Goal: Task Accomplishment & Management: Manage account settings

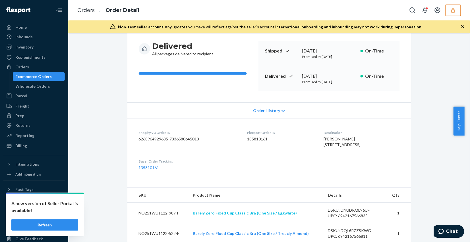
click at [66, 226] on button "Refresh" at bounding box center [44, 225] width 67 height 11
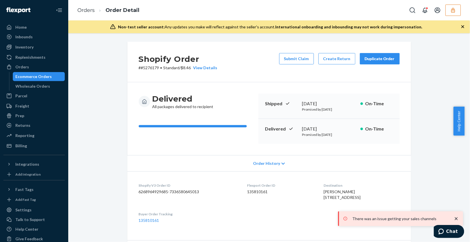
click at [455, 11] on icon "button" at bounding box center [453, 10] width 6 height 6
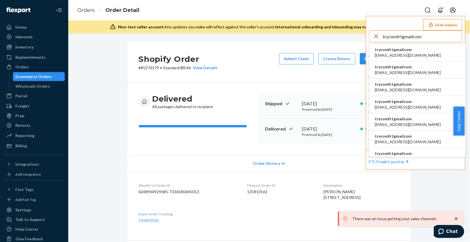
type input "trycomfrtgmailcom"
click at [424, 54] on li "trycomfrtgmailcom abby@sh-shc.com" at bounding box center [417, 52] width 96 height 17
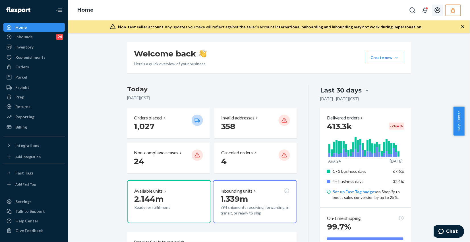
click at [447, 7] on button "button" at bounding box center [452, 10] width 15 height 11
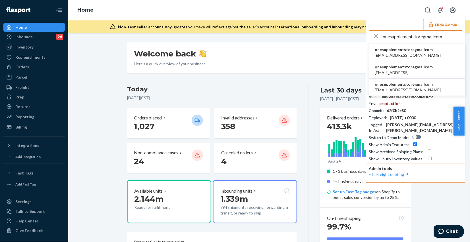
type input "onesupplementstoregmailcom"
click at [441, 52] on li "onesupplementstoregmailcom nutraloidlabsny@gmail.com" at bounding box center [417, 52] width 96 height 17
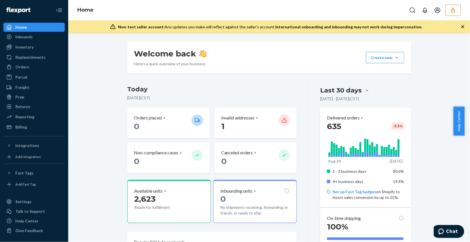
click at [36, 64] on div "Orders" at bounding box center [34, 67] width 60 height 8
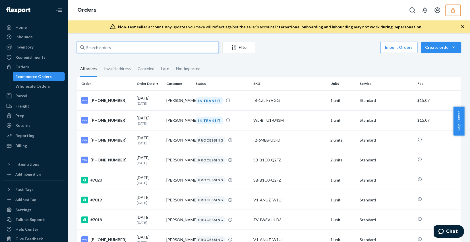
click at [130, 44] on input "text" at bounding box center [148, 47] width 142 height 11
paste input "6939"
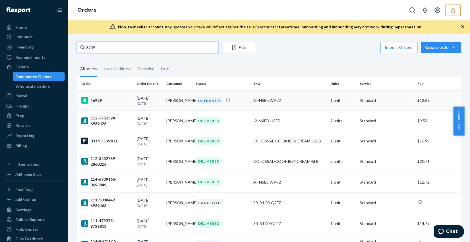
type input "6939"
click at [100, 100] on div "#6939" at bounding box center [106, 100] width 51 height 7
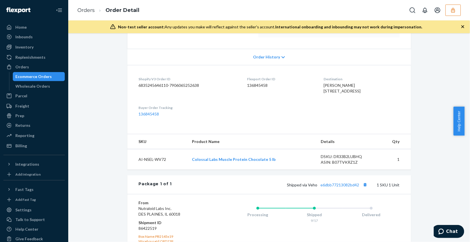
scroll to position [190, 0]
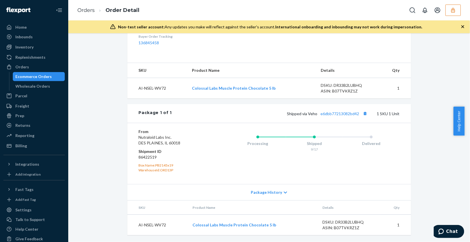
click at [344, 116] on div "Shipped via Veho e6dbb77213082bd42 1 SKU 1 Unit" at bounding box center [286, 113] width 228 height 7
click at [343, 113] on link "e6dbb77213082bd42" at bounding box center [340, 113] width 39 height 5
click at [151, 160] on dd "86422519" at bounding box center [173, 158] width 68 height 6
copy dd "86422519"
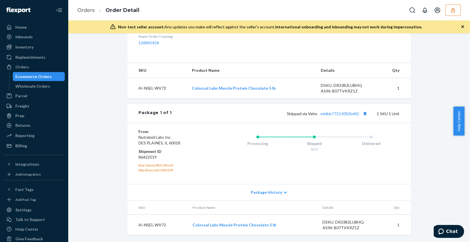
click at [100, 105] on div "Shopify Order # #6939 • Standard / $12.69 View Details Create Return Duplicate …" at bounding box center [268, 53] width 393 height 379
click at [103, 159] on div "Shopify Order # #6939 • Standard / $12.69 View Details Create Return Duplicate …" at bounding box center [268, 53] width 393 height 379
click at [144, 158] on dd "86422519" at bounding box center [173, 158] width 68 height 6
copy dd "86422519"
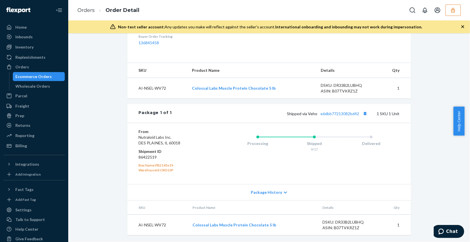
click at [110, 147] on div "Shopify Order # #6939 • Standard / $12.69 View Details Create Return Duplicate …" at bounding box center [268, 53] width 393 height 379
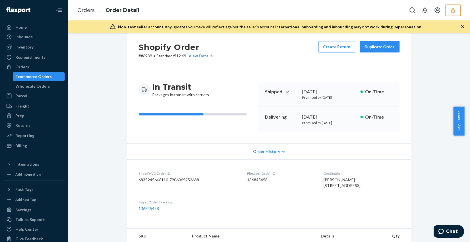
click at [247, 181] on dd "136845458" at bounding box center [280, 180] width 67 height 6
copy dd "136845458"
click at [455, 16] on div "Orders Order Detail" at bounding box center [269, 10] width 402 height 20
click at [455, 13] on button "button" at bounding box center [452, 10] width 15 height 11
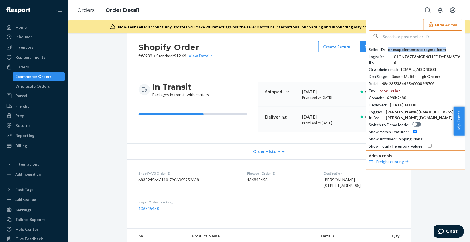
click at [411, 49] on div "onesupplementstoregmailcom" at bounding box center [417, 50] width 58 height 6
click at [422, 33] on input "text" at bounding box center [422, 36] width 79 height 11
paste input "pauleverestpartssuppliescom"
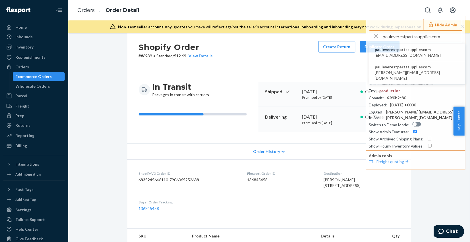
type input "pauleverestpartssuppliescom"
click at [437, 53] on li "pauleverestpartssuppliescom paulcarroll439@gmail.com" at bounding box center [417, 52] width 96 height 17
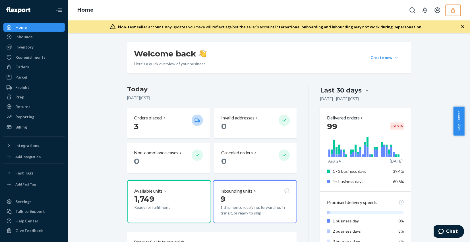
click at [445, 9] on div at bounding box center [434, 10] width 54 height 11
click at [452, 10] on icon "button" at bounding box center [453, 10] width 6 height 6
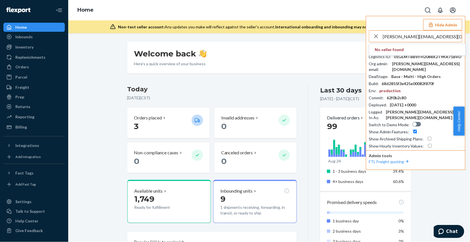
click at [402, 36] on input "m.raqib@cambridge.com.pk" at bounding box center [422, 36] width 79 height 11
paste input "Sameed.naviwala@gmail.com"
type input "Sameed.naviwala@gmail.com"
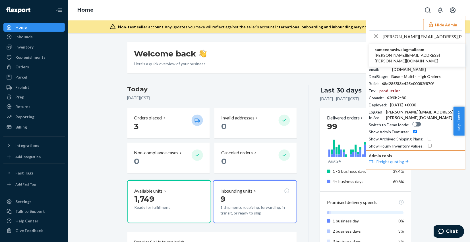
click at [429, 55] on li "sameednaviwalagmailcom sameed.naviwala@gmail.com" at bounding box center [417, 55] width 96 height 23
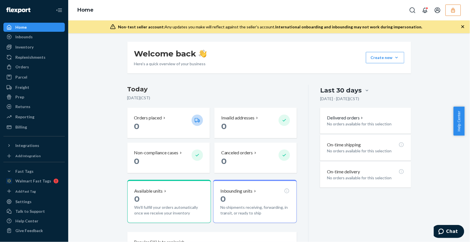
click at [95, 140] on div "Welcome back Here’s a quick overview of your business Create new Create new inb…" at bounding box center [268, 239] width 393 height 395
click at [35, 63] on div "Orders" at bounding box center [34, 67] width 60 height 8
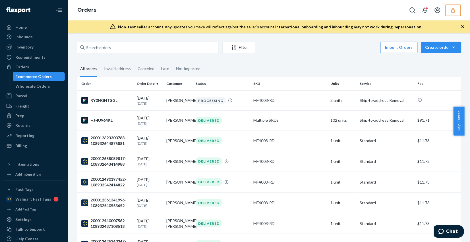
click at [458, 11] on button "button" at bounding box center [452, 10] width 15 height 11
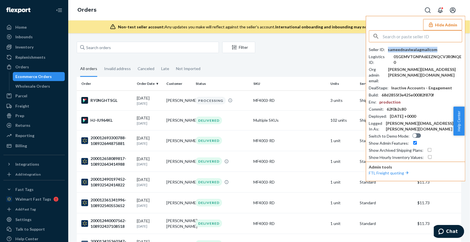
click at [410, 52] on div "sameednaviwalagmailcom" at bounding box center [412, 50] width 49 height 6
copy div "sameednaviwalagmailcom"
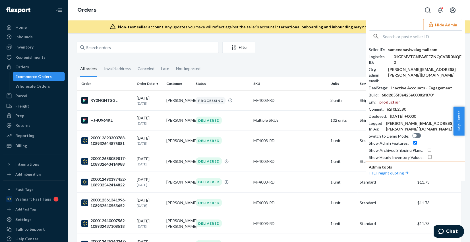
click at [406, 36] on input "text" at bounding box center [422, 36] width 79 height 11
paste input "matthew@raneys.com"
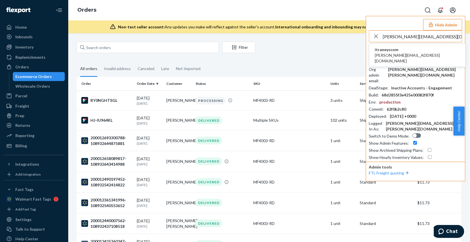
type input "matthew@raneys.com"
click at [433, 57] on li "itraneyscom matthew@raneys.com" at bounding box center [417, 55] width 96 height 23
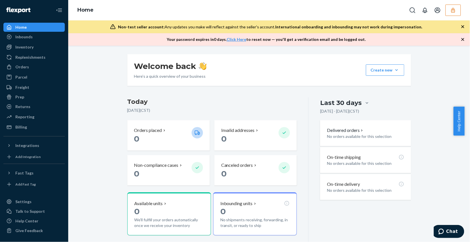
click at [454, 13] on icon "button" at bounding box center [453, 10] width 6 height 6
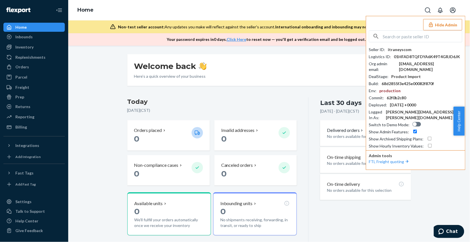
click at [102, 87] on div "Welcome back Here’s a quick overview of your business Create new Create new inb…" at bounding box center [268, 168] width 393 height 229
click at [399, 49] on div "itraneyscom" at bounding box center [400, 50] width 24 height 6
copy div "itraneyscom"
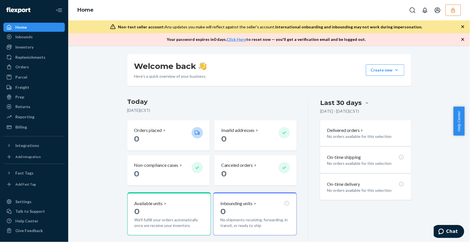
click at [452, 6] on button "button" at bounding box center [452, 10] width 15 height 11
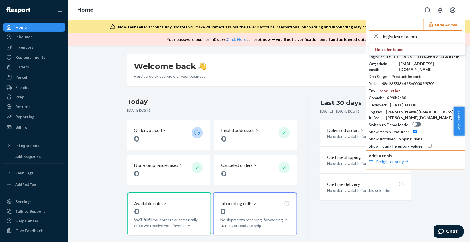
type input "logisticsrokacom"
click at [404, 50] on span "No seller found" at bounding box center [417, 50] width 96 height 12
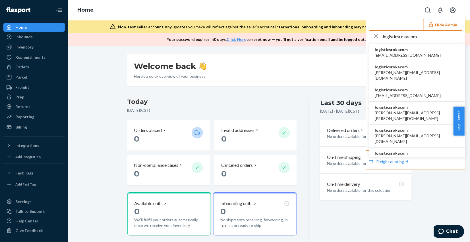
click at [397, 36] on input "logisticsrokacom" at bounding box center [422, 36] width 79 height 11
click at [391, 55] on span "accounting@roka.com" at bounding box center [408, 56] width 66 height 6
